Goal: Task Accomplishment & Management: Manage account settings

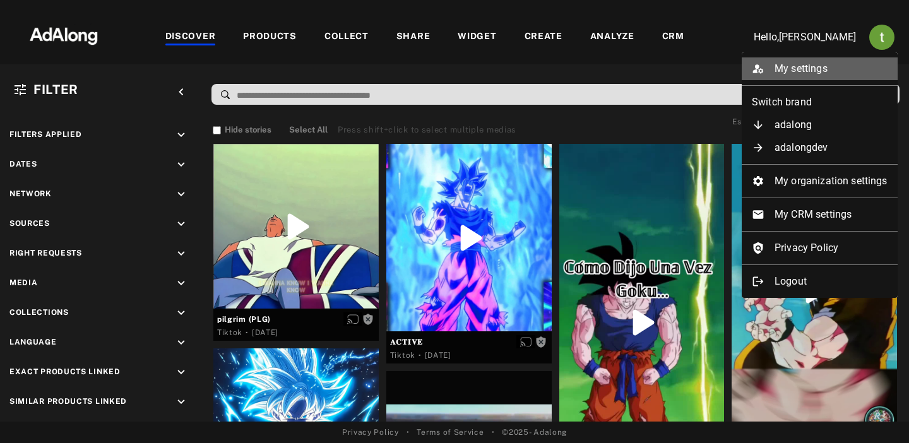
click at [787, 62] on li "My settings" at bounding box center [819, 68] width 156 height 23
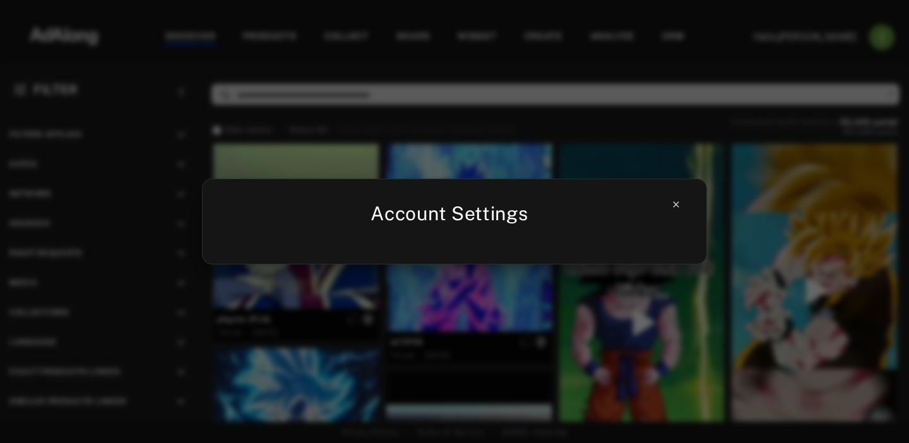
click at [674, 200] on icon at bounding box center [676, 204] width 10 height 10
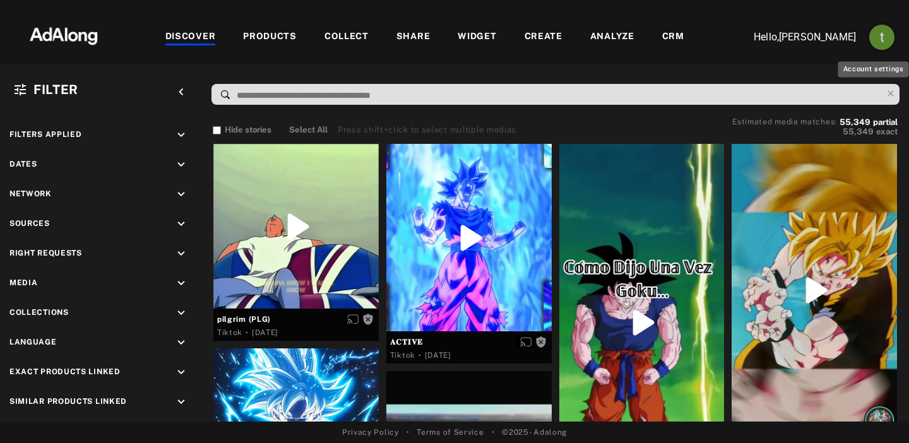
click at [888, 37] on img "Account settings" at bounding box center [881, 37] width 25 height 25
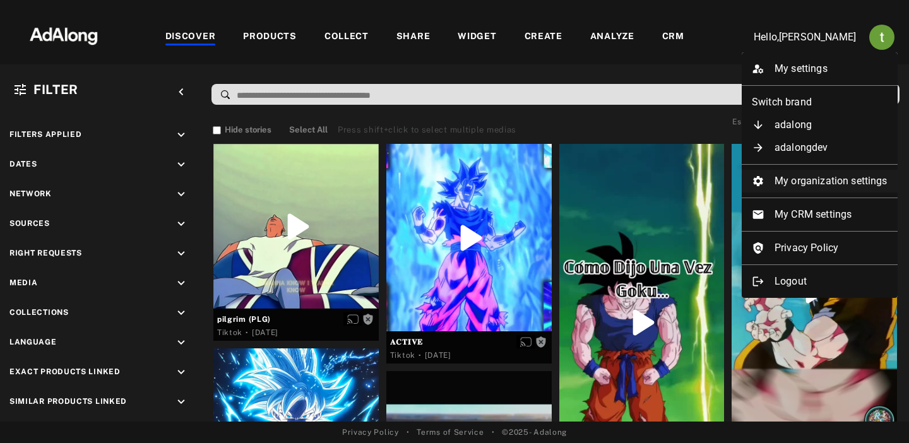
click at [818, 181] on li "My organization settings" at bounding box center [819, 181] width 156 height 23
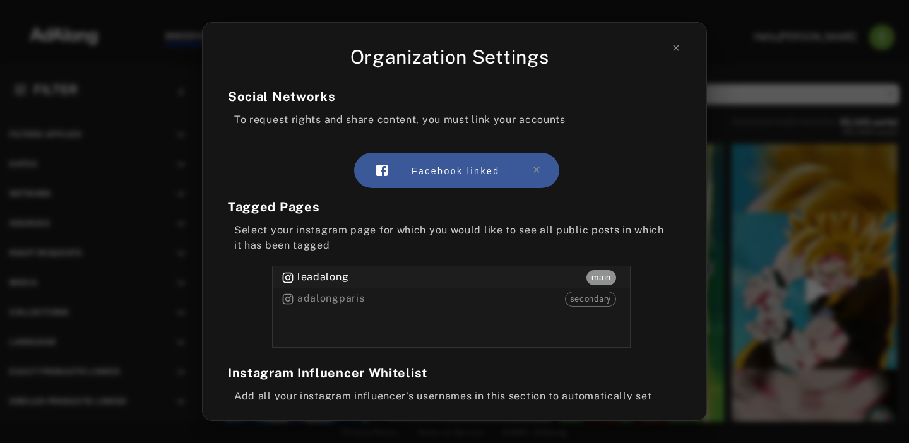
click at [818, 182] on div "Organization Settings Social Networks To request rights and share content, you …" at bounding box center [454, 221] width 909 height 443
